Goal: Information Seeking & Learning: Learn about a topic

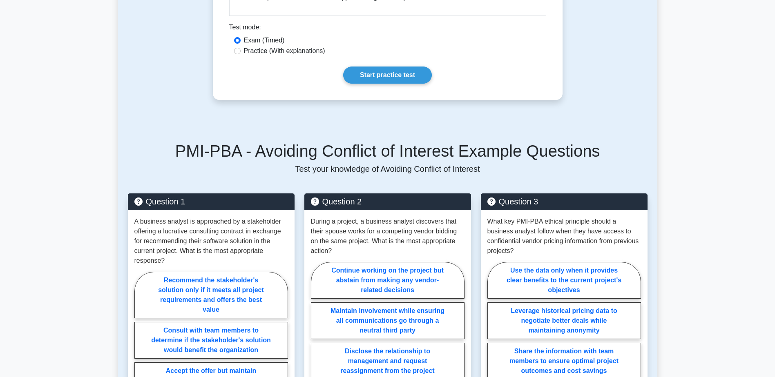
scroll to position [980, 0]
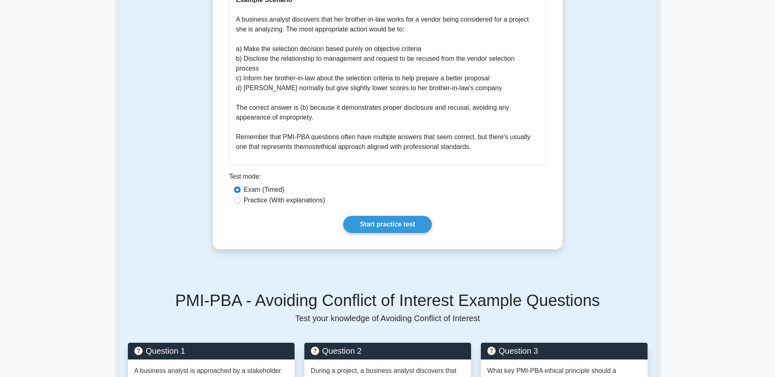
click at [263, 200] on label "Practice (With explanations)" at bounding box center [284, 201] width 81 height 10
click at [241, 200] on input "Practice (With explanations)" at bounding box center [237, 200] width 7 height 7
radio input "true"
click at [263, 191] on label "Exam (Timed)" at bounding box center [264, 190] width 41 height 10
click at [241, 191] on input "Exam (Timed)" at bounding box center [237, 190] width 7 height 7
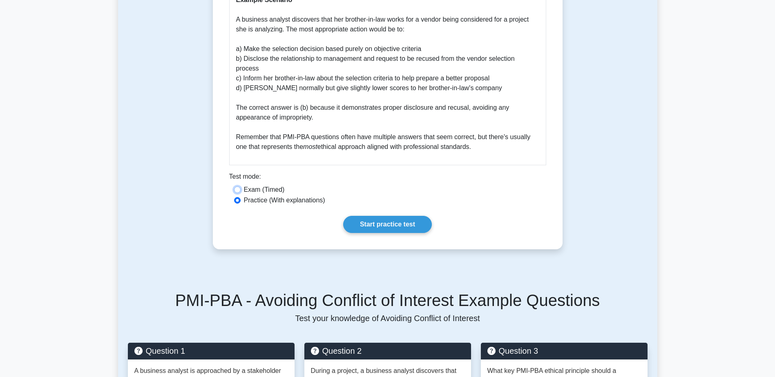
radio input "true"
click at [268, 199] on label "Practice (With explanations)" at bounding box center [284, 201] width 81 height 10
click at [241, 199] on input "Practice (With explanations)" at bounding box center [237, 200] width 7 height 7
radio input "true"
click at [251, 190] on label "Exam (Timed)" at bounding box center [264, 190] width 41 height 10
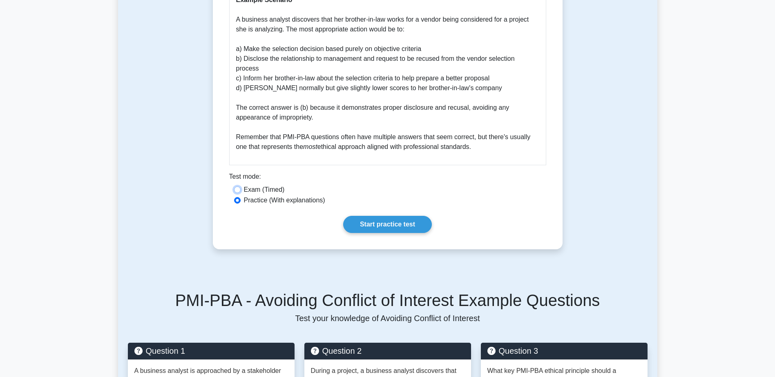
click at [241, 190] on input "Exam (Timed)" at bounding box center [237, 190] width 7 height 7
radio input "true"
click at [261, 201] on label "Practice (With explanations)" at bounding box center [284, 201] width 81 height 10
click at [241, 201] on input "Practice (With explanations)" at bounding box center [237, 200] width 7 height 7
radio input "true"
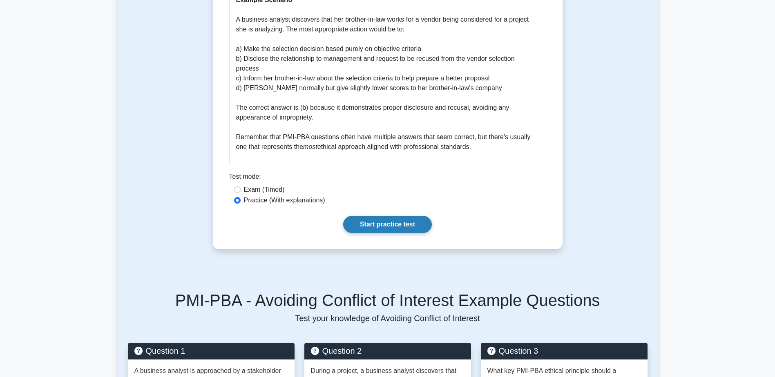
click at [389, 226] on link "Start practice test" at bounding box center [387, 224] width 89 height 17
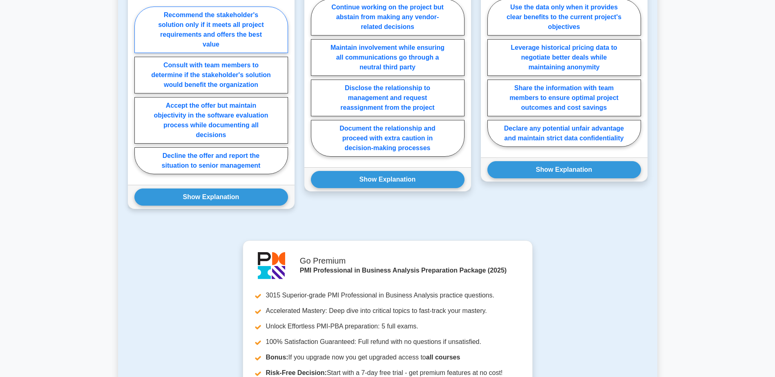
scroll to position [1226, 0]
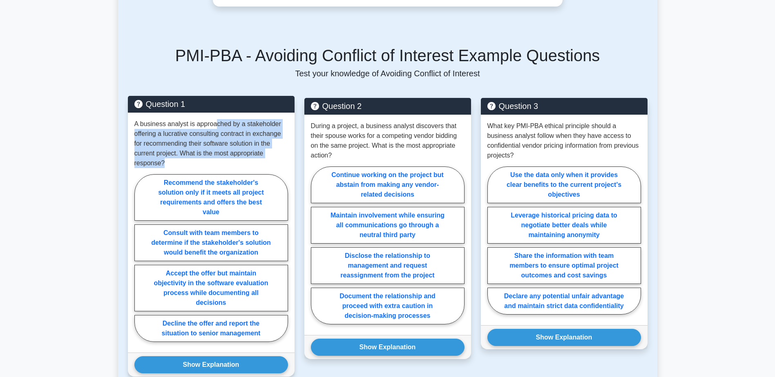
drag, startPoint x: 217, startPoint y: 129, endPoint x: 220, endPoint y: 163, distance: 34.5
click at [220, 163] on p "A business analyst is approached by a stakeholder offering a lucrative consulti…" at bounding box center [211, 143] width 154 height 49
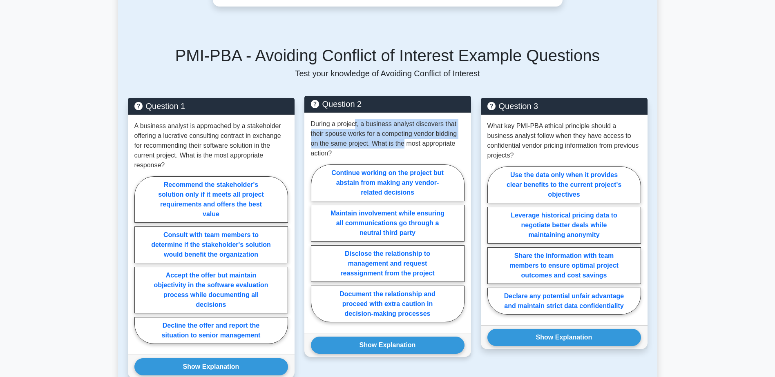
drag, startPoint x: 356, startPoint y: 126, endPoint x: 402, endPoint y: 144, distance: 49.9
click at [402, 144] on p "During a project, a business analyst discovers that their spouse works for a co…" at bounding box center [388, 138] width 154 height 39
drag, startPoint x: 422, startPoint y: 147, endPoint x: 358, endPoint y: 123, distance: 68.1
click at [358, 123] on p "During a project, a business analyst discovers that their spouse works for a co…" at bounding box center [388, 138] width 154 height 39
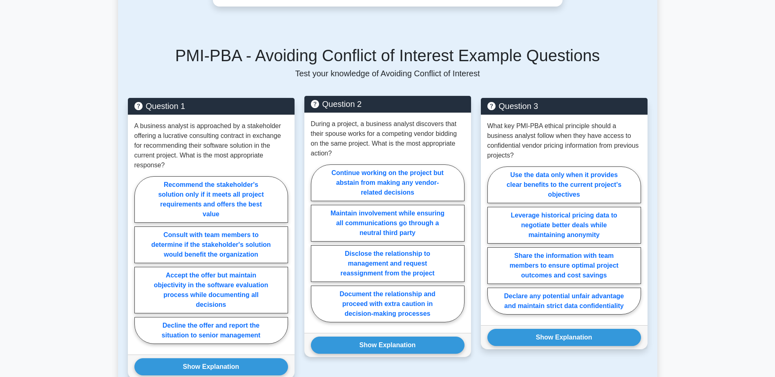
drag, startPoint x: 358, startPoint y: 123, endPoint x: 345, endPoint y: 125, distance: 12.8
click at [355, 121] on p "During a project, a business analyst discovers that their spouse works for a co…" at bounding box center [388, 138] width 154 height 39
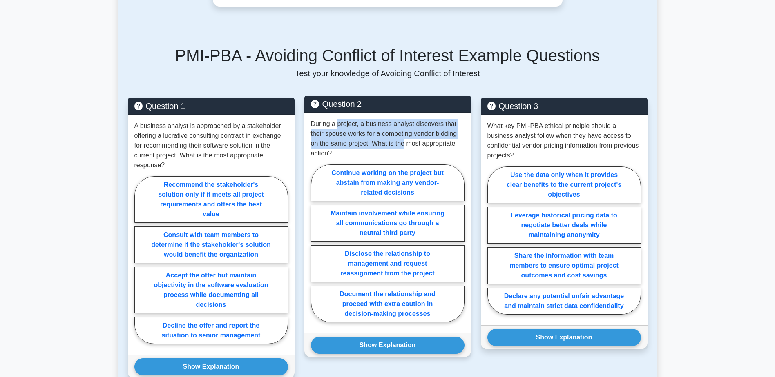
drag, startPoint x: 337, startPoint y: 126, endPoint x: 404, endPoint y: 148, distance: 70.9
click at [404, 148] on p "During a project, a business analyst discovers that their spouse works for a co…" at bounding box center [388, 138] width 154 height 39
drag, startPoint x: 404, startPoint y: 148, endPoint x: 413, endPoint y: 150, distance: 8.7
click at [405, 149] on p "During a project, a business analyst discovers that their spouse works for a co…" at bounding box center [388, 138] width 154 height 39
drag, startPoint x: 429, startPoint y: 143, endPoint x: 357, endPoint y: 123, distance: 74.5
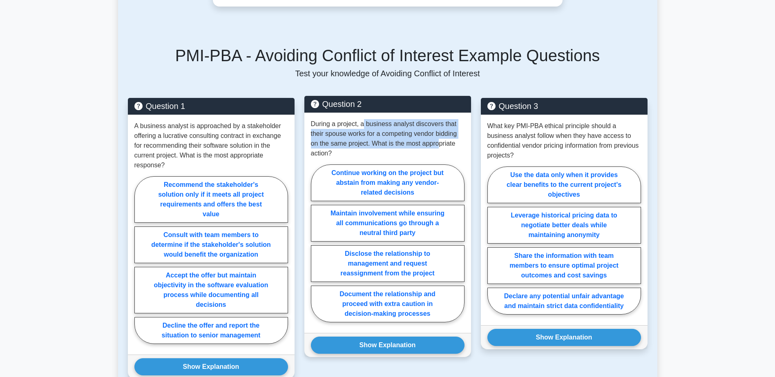
click at [357, 123] on p "During a project, a business analyst discovers that their spouse works for a co…" at bounding box center [388, 138] width 154 height 39
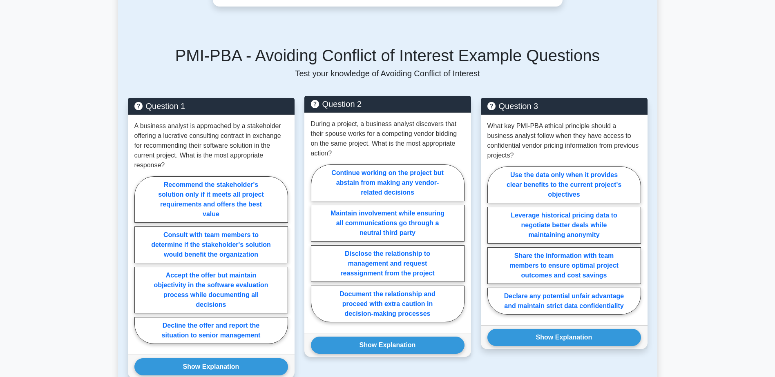
drag, startPoint x: 357, startPoint y: 123, endPoint x: 353, endPoint y: 124, distance: 4.2
click at [354, 123] on p "During a project, a business analyst discovers that their spouse works for a co…" at bounding box center [388, 138] width 154 height 39
click at [399, 259] on label "Disclose the relationship to management and request reassignment from the proje…" at bounding box center [388, 264] width 154 height 37
click at [316, 249] on input "Disclose the relationship to management and request reassignment from the proje…" at bounding box center [313, 245] width 5 height 5
radio input "true"
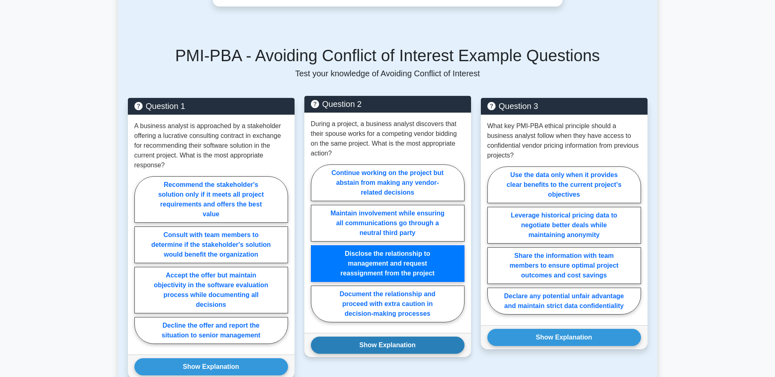
click at [417, 342] on button "Show Explanation" at bounding box center [388, 345] width 154 height 17
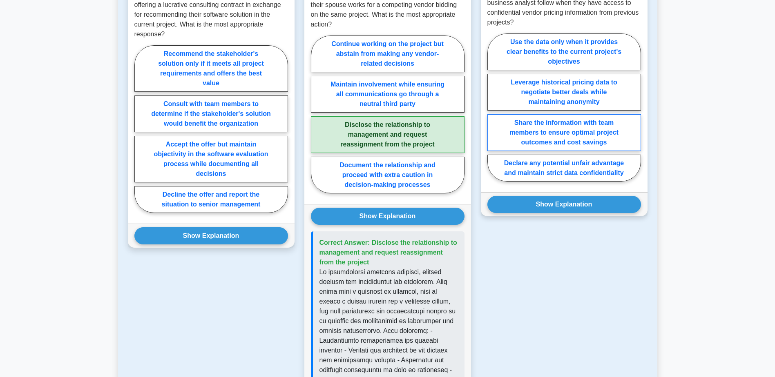
scroll to position [1307, 0]
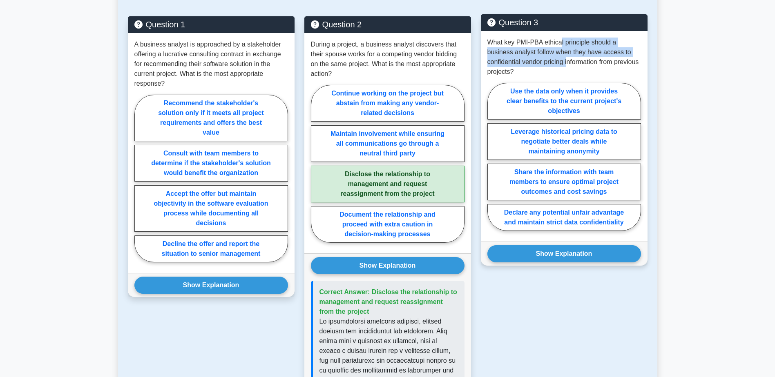
drag, startPoint x: 561, startPoint y: 40, endPoint x: 569, endPoint y: 65, distance: 26.1
click at [569, 65] on p "What key PMI-PBA ethical principle should a business analyst follow when they h…" at bounding box center [564, 57] width 154 height 39
drag, startPoint x: 534, startPoint y: 75, endPoint x: 527, endPoint y: 42, distance: 33.9
click at [527, 42] on p "What key PMI-PBA ethical principle should a business analyst follow when they h…" at bounding box center [564, 57] width 154 height 39
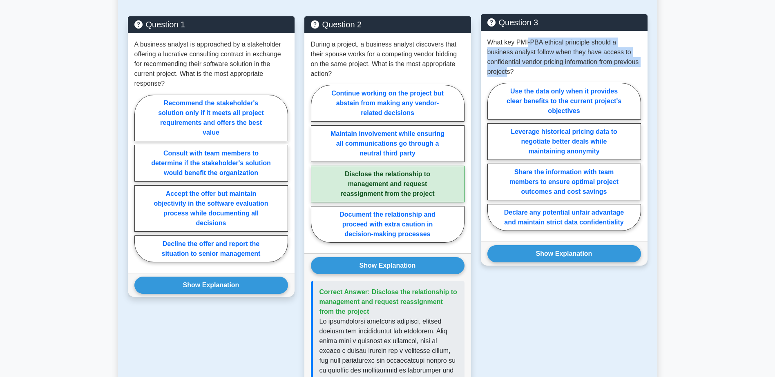
drag, startPoint x: 527, startPoint y: 42, endPoint x: 518, endPoint y: 46, distance: 9.5
click at [527, 42] on p "What key PMI-PBA ethical principle should a business analyst follow when they h…" at bounding box center [564, 57] width 154 height 39
drag, startPoint x: 516, startPoint y: 47, endPoint x: 517, endPoint y: 67, distance: 20.4
click at [517, 67] on p "What key PMI-PBA ethical principle should a business analyst follow when they h…" at bounding box center [564, 57] width 154 height 39
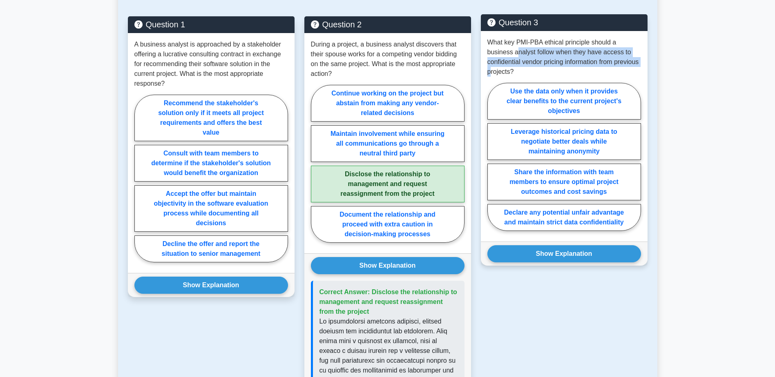
drag, startPoint x: 516, startPoint y: 75, endPoint x: 517, endPoint y: 45, distance: 30.3
click at [517, 46] on p "What key PMI-PBA ethical principle should a business analyst follow when they h…" at bounding box center [564, 57] width 154 height 39
drag, startPoint x: 517, startPoint y: 45, endPoint x: 520, endPoint y: 40, distance: 4.8
click at [520, 40] on p "What key PMI-PBA ethical principle should a business analyst follow when they h…" at bounding box center [564, 57] width 154 height 39
click at [515, 40] on p "What key PMI-PBA ethical principle should a business analyst follow when they h…" at bounding box center [564, 57] width 154 height 39
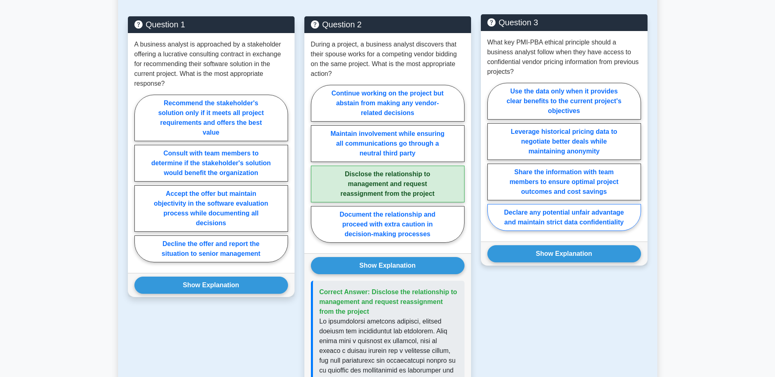
click at [576, 226] on label "Declare any potential unfair advantage and maintain strict data confidentiality" at bounding box center [564, 217] width 154 height 27
click at [493, 162] on input "Declare any potential unfair advantage and maintain strict data confidentiality" at bounding box center [489, 159] width 5 height 5
radio input "true"
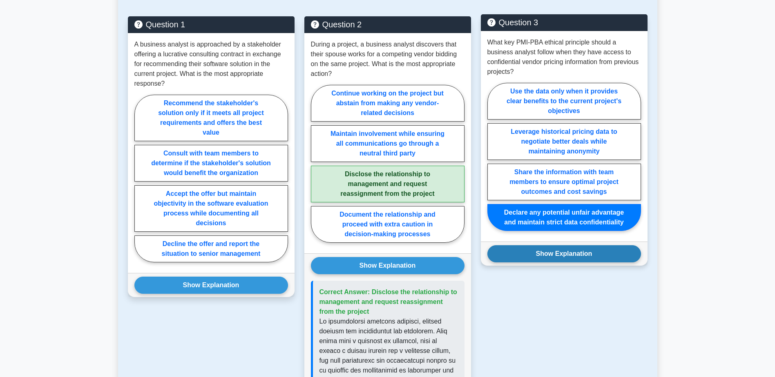
click at [574, 261] on button "Show Explanation" at bounding box center [564, 254] width 154 height 17
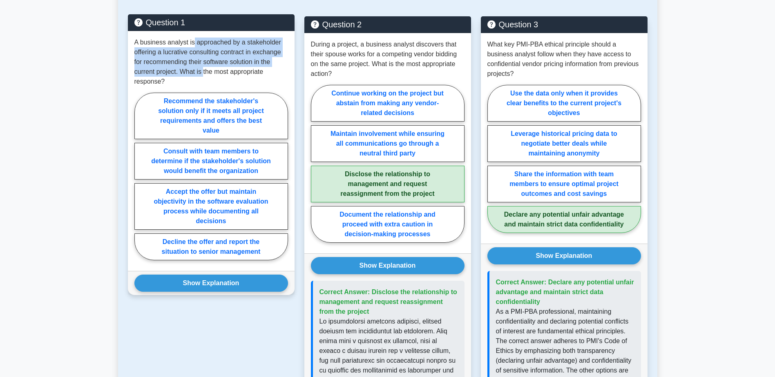
drag, startPoint x: 193, startPoint y: 45, endPoint x: 203, endPoint y: 69, distance: 26.6
click at [203, 69] on p "A business analyst is approached by a stakeholder offering a lucrative consulti…" at bounding box center [211, 62] width 154 height 49
drag, startPoint x: 203, startPoint y: 69, endPoint x: 211, endPoint y: 78, distance: 12.2
click at [204, 71] on p "A business analyst is approached by a stakeholder offering a lucrative consulti…" at bounding box center [211, 62] width 154 height 49
drag, startPoint x: 242, startPoint y: 71, endPoint x: 180, endPoint y: 44, distance: 68.0
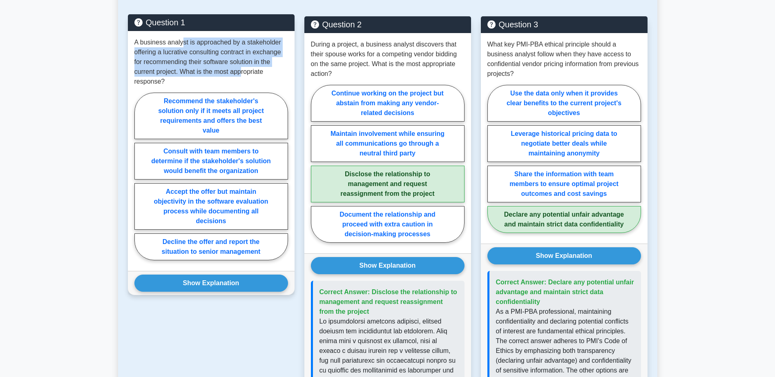
click at [180, 44] on p "A business analyst is approached by a stakeholder offering a lucrative consulti…" at bounding box center [211, 62] width 154 height 49
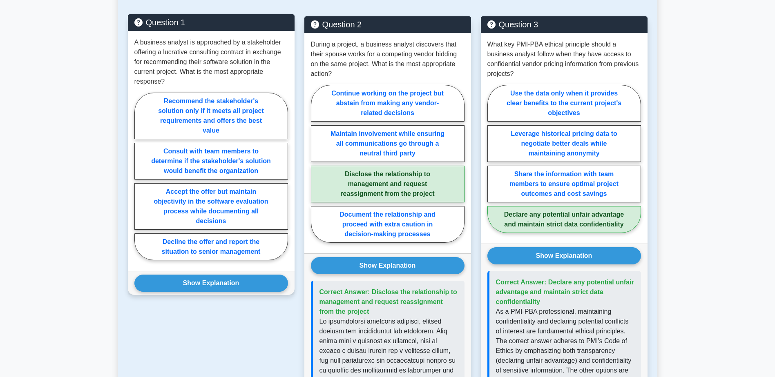
click at [178, 44] on p "A business analyst is approached by a stakeholder offering a lucrative consulti…" at bounding box center [211, 62] width 154 height 49
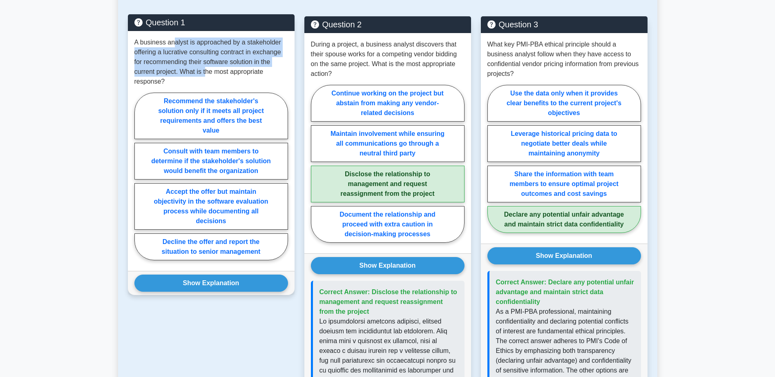
drag, startPoint x: 174, startPoint y: 44, endPoint x: 206, endPoint y: 76, distance: 45.6
click at [206, 76] on p "A business analyst is approached by a stakeholder offering a lucrative consulti…" at bounding box center [211, 62] width 154 height 49
click at [206, 77] on p "A business analyst is approached by a stakeholder offering a lucrative consulti…" at bounding box center [211, 62] width 154 height 49
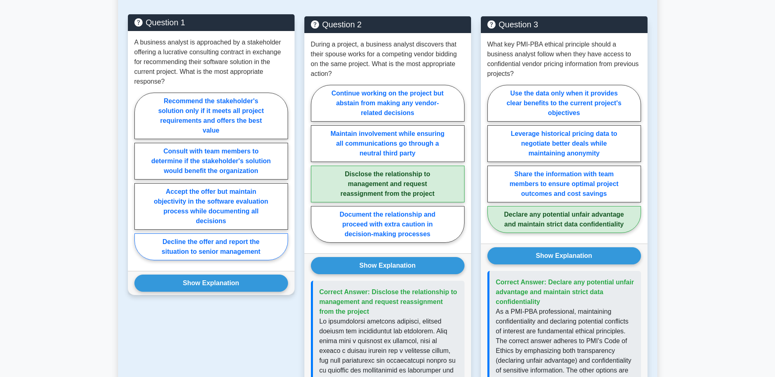
click at [201, 257] on label "Decline the offer and report the situation to senior management" at bounding box center [211, 247] width 154 height 27
click at [140, 182] on input "Decline the offer and report the situation to senior management" at bounding box center [136, 178] width 5 height 5
radio input "true"
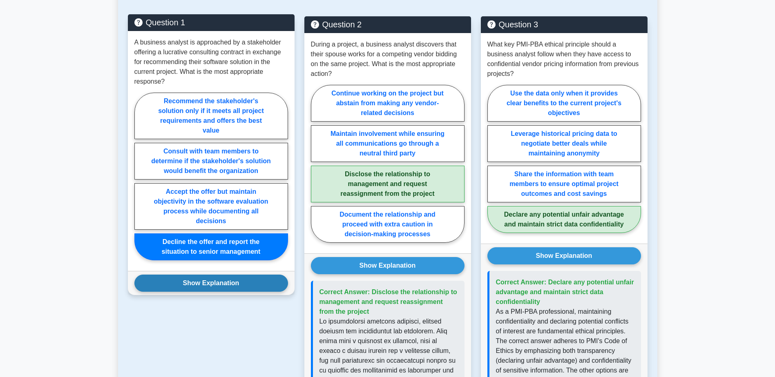
click at [203, 280] on button "Show Explanation" at bounding box center [211, 283] width 154 height 17
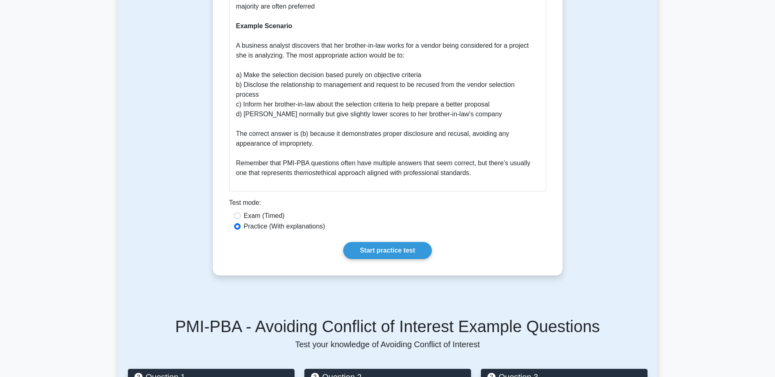
scroll to position [980, 0]
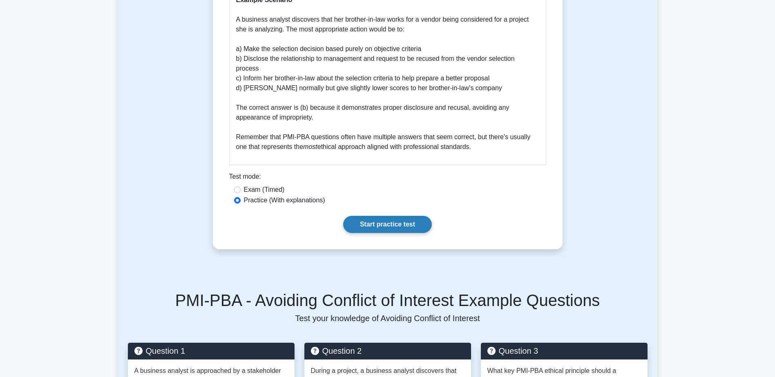
click at [364, 232] on link "Start practice test" at bounding box center [387, 224] width 89 height 17
click at [366, 225] on link "Start practice test" at bounding box center [387, 224] width 89 height 17
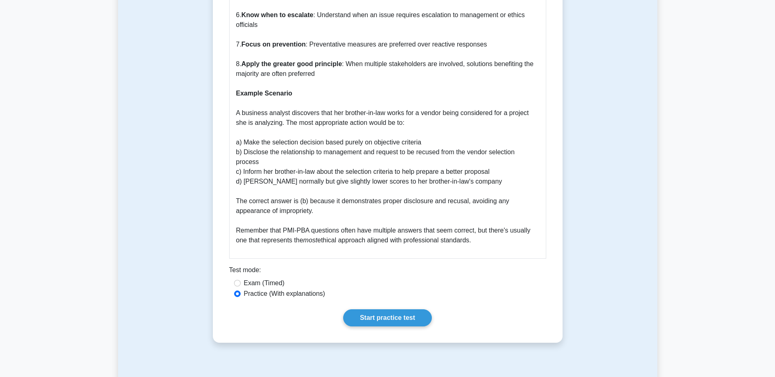
scroll to position [1144, 0]
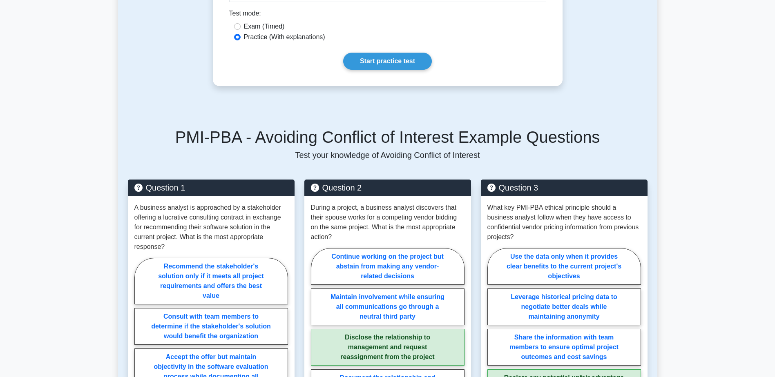
click at [377, 54] on link "Start practice test" at bounding box center [387, 61] width 89 height 17
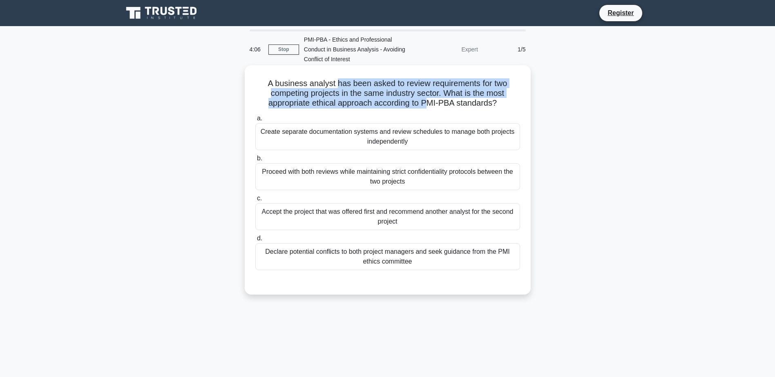
drag, startPoint x: 335, startPoint y: 85, endPoint x: 427, endPoint y: 103, distance: 93.8
click at [427, 103] on h5 "A business analyst has been asked to review requirements for two competing proj…" at bounding box center [388, 93] width 266 height 30
click at [427, 105] on h5 "A business analyst has been asked to review requirements for two competing proj…" at bounding box center [388, 93] width 266 height 30
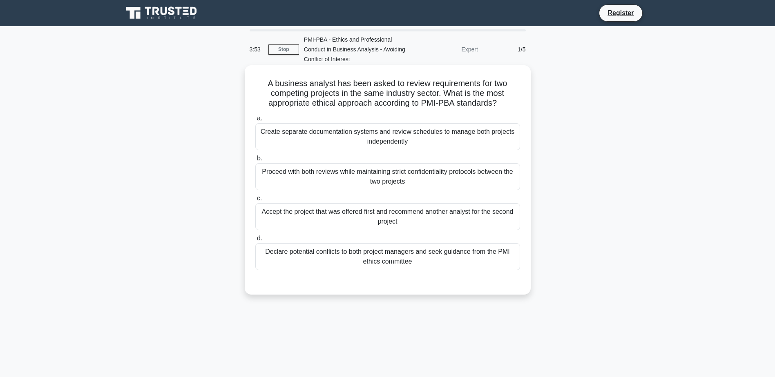
click at [373, 261] on div "Declare potential conflicts to both project managers and seek guidance from the…" at bounding box center [387, 256] width 265 height 27
click at [255, 241] on input "d. Declare potential conflicts to both project managers and seek guidance from …" at bounding box center [255, 238] width 0 height 5
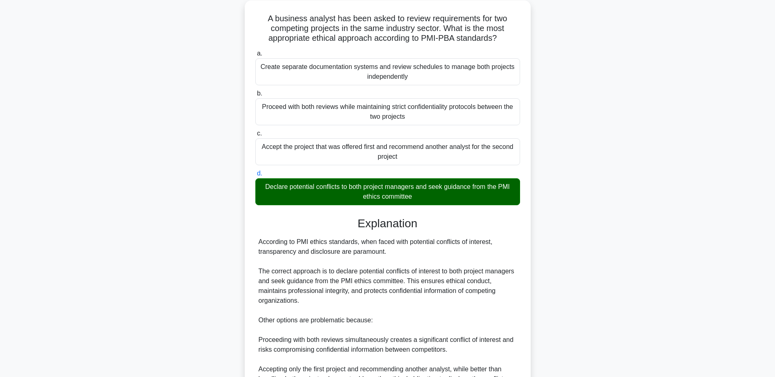
scroll to position [185, 0]
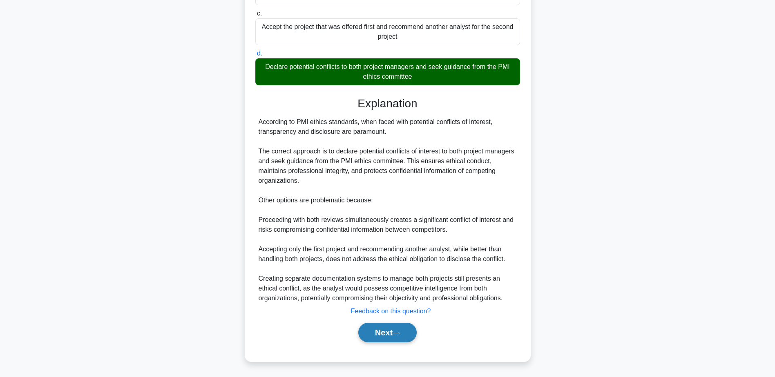
click at [385, 331] on button "Next" at bounding box center [387, 333] width 58 height 20
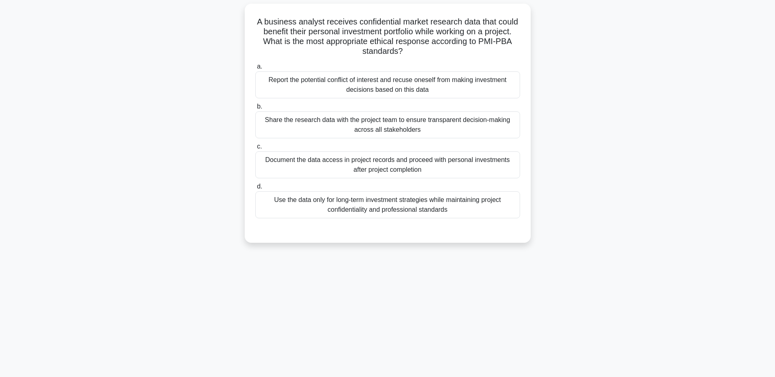
scroll to position [64, 0]
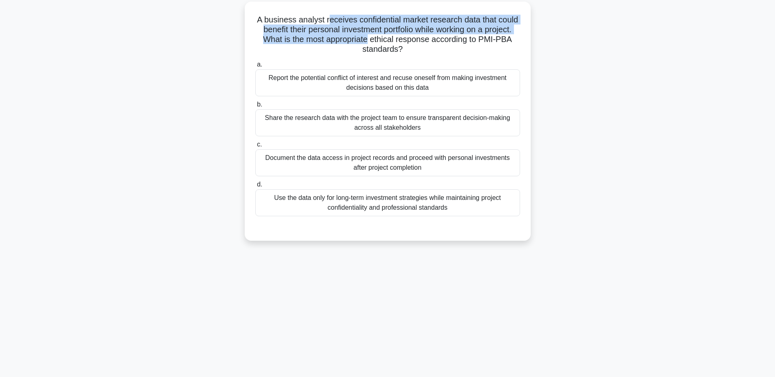
drag, startPoint x: 329, startPoint y: 20, endPoint x: 368, endPoint y: 43, distance: 45.8
click at [368, 43] on h5 "A business analyst receives confidential market research data that could benefi…" at bounding box center [388, 35] width 266 height 40
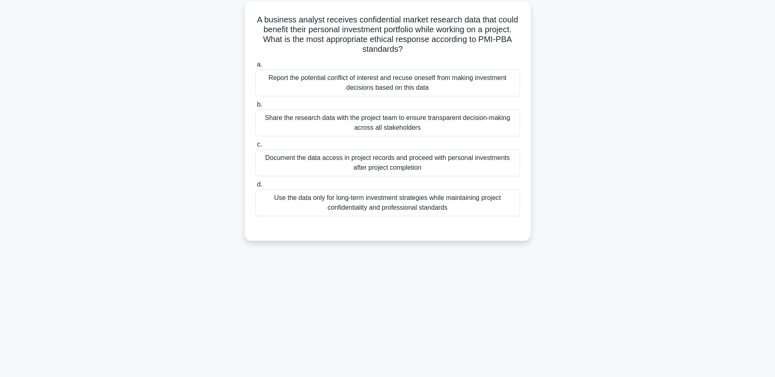
drag, startPoint x: 368, startPoint y: 43, endPoint x: 370, endPoint y: 58, distance: 14.4
click at [371, 55] on h5 "A business analyst receives confidential market research data that could benefi…" at bounding box center [388, 35] width 266 height 40
click at [346, 92] on div "Report the potential conflict of interest and recuse oneself from making invest…" at bounding box center [387, 82] width 265 height 27
click at [255, 67] on input "a. Report the potential conflict of interest and recuse oneself from making inv…" at bounding box center [255, 64] width 0 height 5
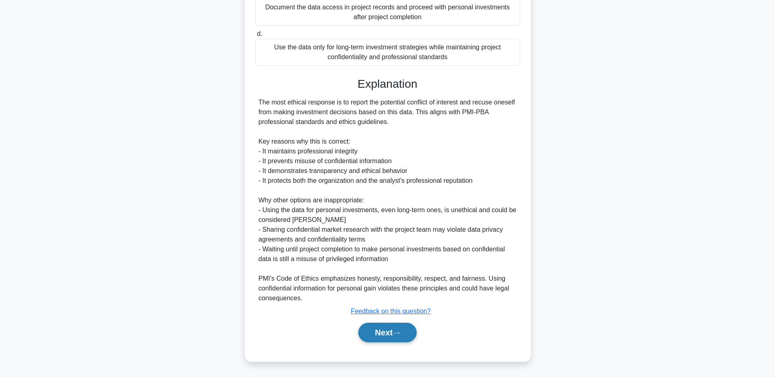
click at [402, 342] on button "Next" at bounding box center [387, 333] width 58 height 20
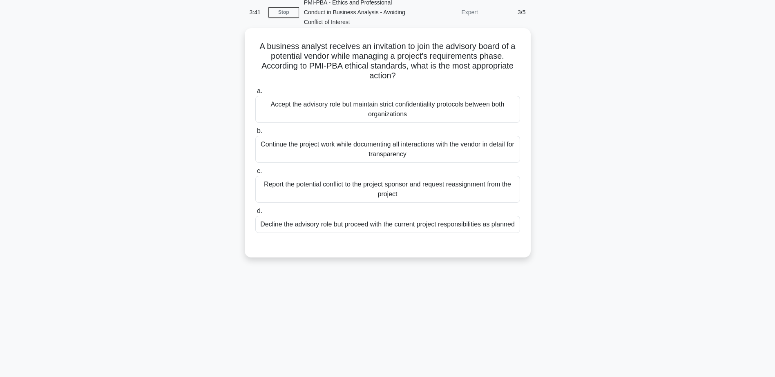
scroll to position [23, 0]
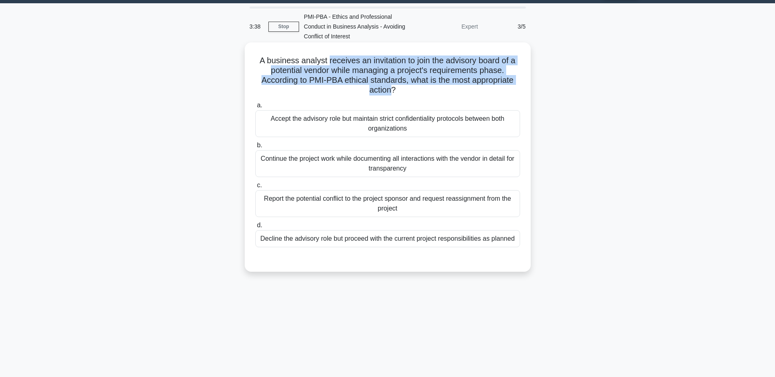
drag, startPoint x: 325, startPoint y: 63, endPoint x: 391, endPoint y: 89, distance: 70.6
click at [391, 89] on h5 "A business analyst receives an invitation to join the advisory board of a poten…" at bounding box center [388, 76] width 266 height 40
drag, startPoint x: 391, startPoint y: 89, endPoint x: 343, endPoint y: 81, distance: 48.2
click at [344, 80] on h5 "A business analyst receives an invitation to join the advisory board of a poten…" at bounding box center [388, 76] width 266 height 40
click at [403, 73] on h5 "A business analyst receives an invitation to join the advisory board of a poten…" at bounding box center [388, 76] width 266 height 40
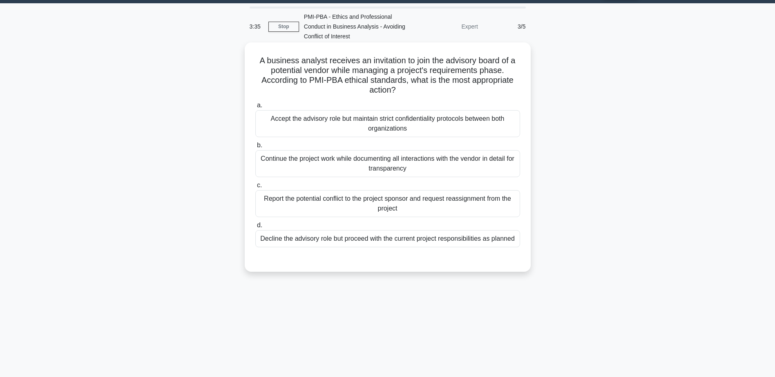
click at [330, 221] on div "a. Accept the advisory role but maintain strict confidentiality protocols betwe…" at bounding box center [387, 174] width 275 height 150
click at [342, 214] on div "Report the potential conflict to the project sponsor and request reassignment f…" at bounding box center [387, 203] width 265 height 27
click at [255, 188] on input "c. Report the potential conflict to the project sponsor and request reassignmen…" at bounding box center [255, 185] width 0 height 5
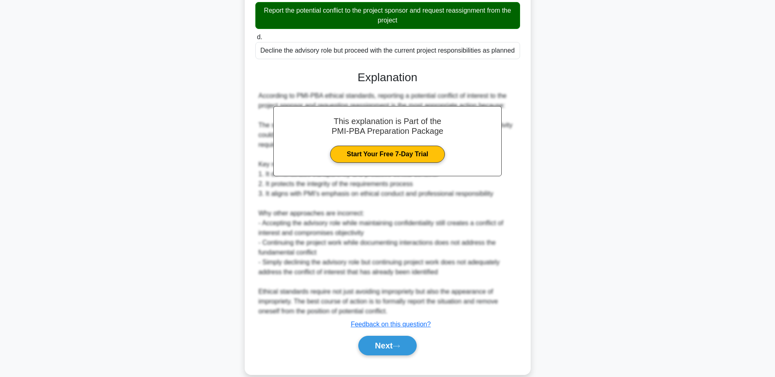
scroll to position [225, 0]
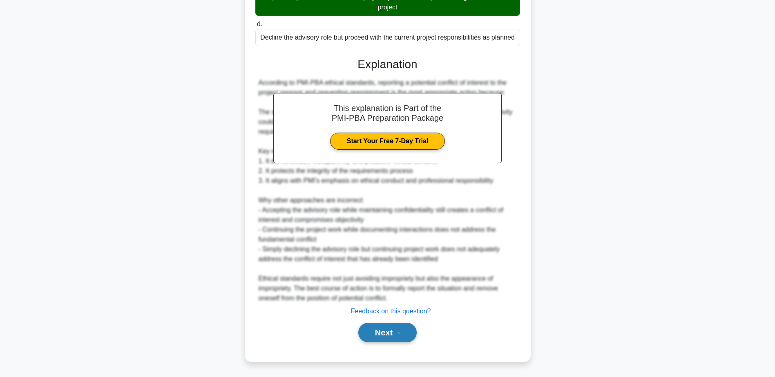
click at [398, 333] on icon at bounding box center [396, 333] width 7 height 4
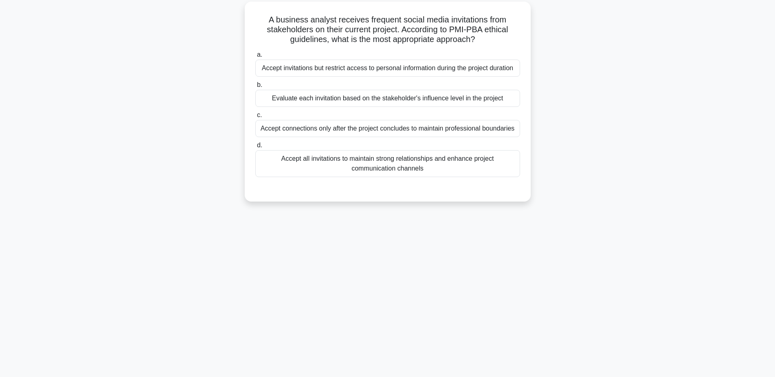
scroll to position [0, 0]
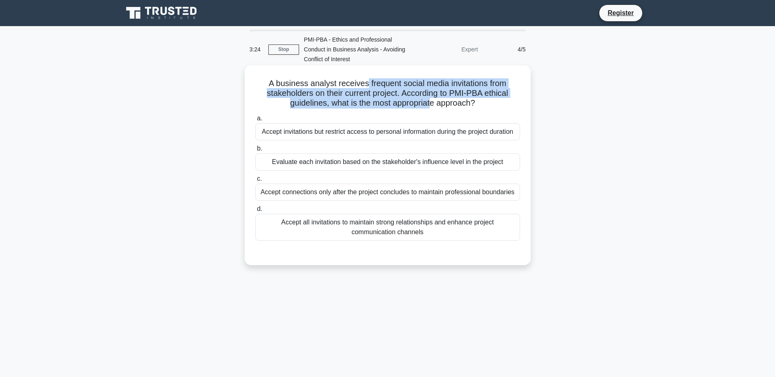
drag, startPoint x: 365, startPoint y: 80, endPoint x: 433, endPoint y: 99, distance: 70.7
click at [433, 99] on h5 "A business analyst receives frequent social media invitations from stakeholders…" at bounding box center [388, 93] width 266 height 30
click at [433, 100] on h5 "A business analyst receives frequent social media invitations from stakeholders…" at bounding box center [388, 93] width 266 height 30
click at [389, 91] on h5 "A business analyst receives frequent social media invitations from stakeholders…" at bounding box center [388, 93] width 266 height 30
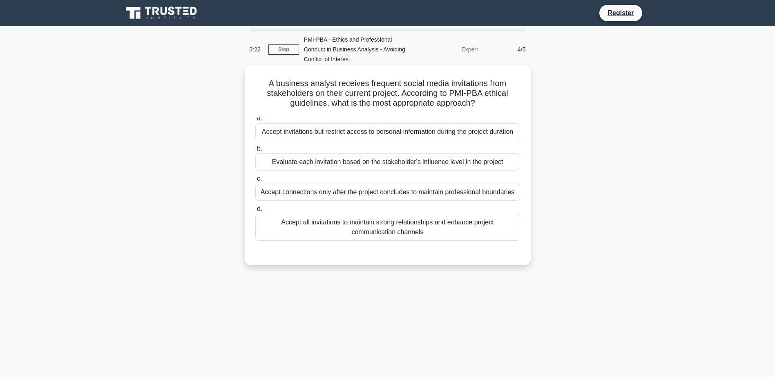
click at [323, 81] on h5 "A business analyst receives frequent social media invitations from stakeholders…" at bounding box center [388, 93] width 266 height 30
click at [342, 198] on div "Accept connections only after the project concludes to maintain professional bo…" at bounding box center [387, 192] width 265 height 17
click at [255, 182] on input "c. Accept connections only after the project concludes to maintain professional…" at bounding box center [255, 178] width 0 height 5
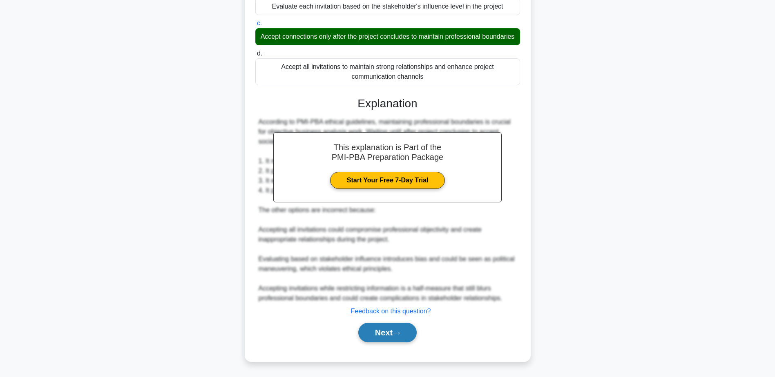
click at [414, 333] on button "Next" at bounding box center [387, 333] width 58 height 20
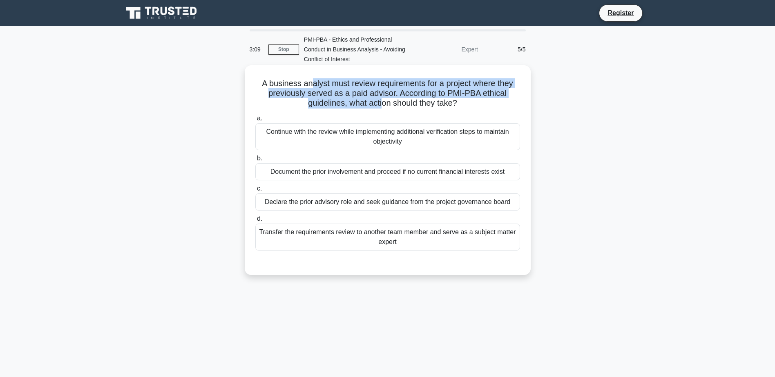
drag, startPoint x: 307, startPoint y: 88, endPoint x: 381, endPoint y: 104, distance: 75.6
click at [381, 104] on h5 "A business analyst must review requirements for a project where they previously…" at bounding box center [388, 93] width 266 height 30
click at [380, 104] on h5 "A business analyst must review requirements for a project where they previously…" at bounding box center [388, 93] width 266 height 30
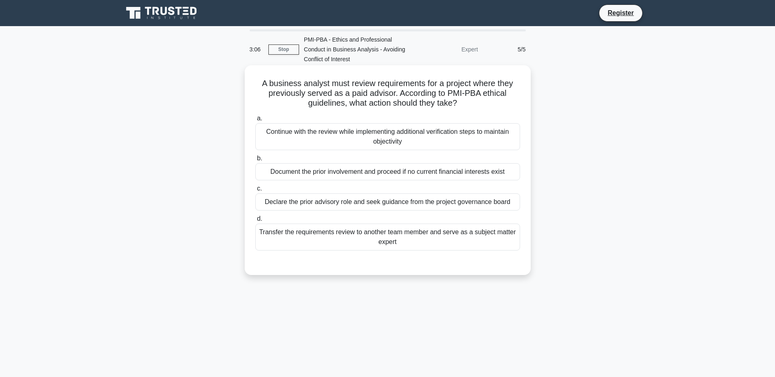
drag, startPoint x: 321, startPoint y: 204, endPoint x: 372, endPoint y: 255, distance: 71.9
click at [320, 204] on div "Declare the prior advisory role and seek guidance from the project governance b…" at bounding box center [387, 202] width 265 height 17
click at [255, 192] on input "c. Declare the prior advisory role and seek guidance from the project governanc…" at bounding box center [255, 188] width 0 height 5
